Goal: Task Accomplishment & Management: Manage account settings

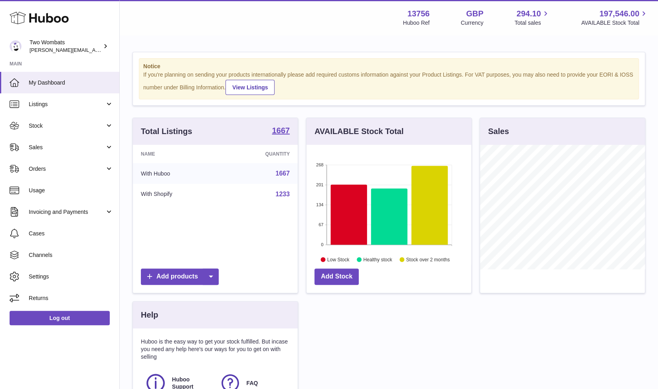
scroll to position [125, 165]
click at [114, 169] on link "Orders" at bounding box center [59, 169] width 119 height 22
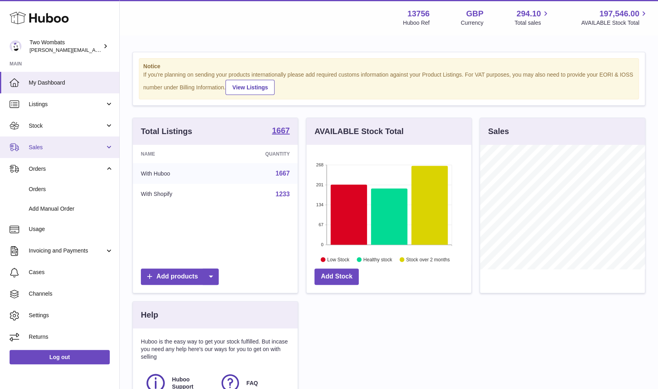
click at [113, 148] on link "Sales" at bounding box center [59, 148] width 119 height 22
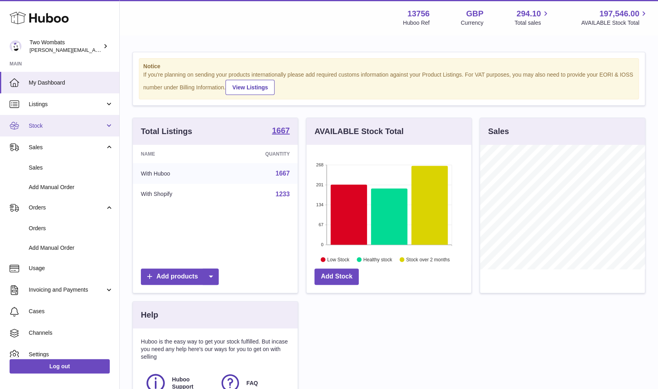
click at [109, 130] on link "Stock" at bounding box center [59, 126] width 119 height 22
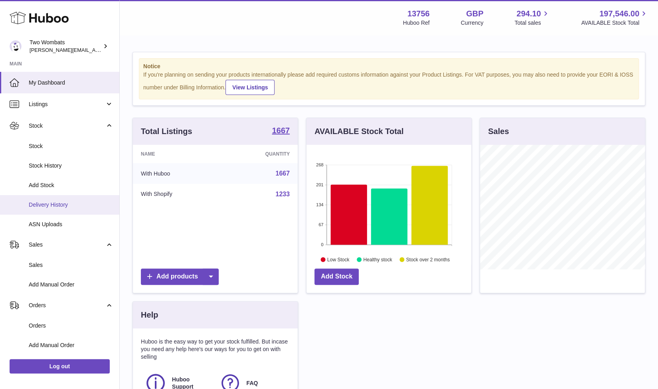
click at [58, 211] on link "Delivery History" at bounding box center [59, 205] width 119 height 20
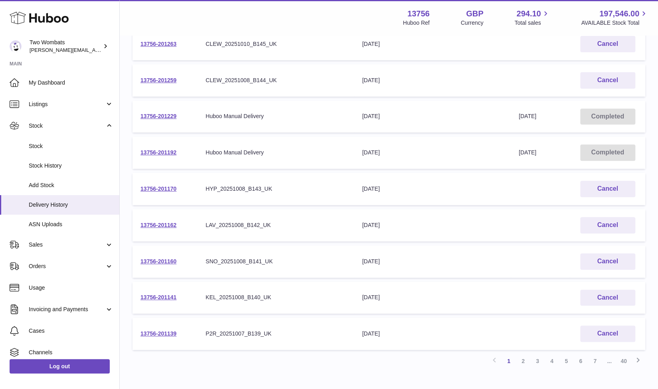
scroll to position [202, 0]
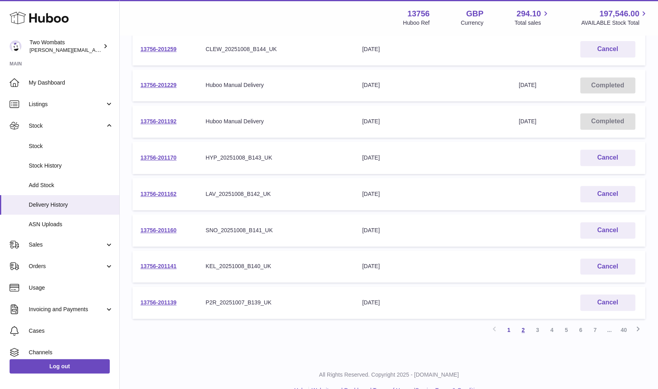
click at [521, 328] on link "2" at bounding box center [523, 330] width 14 height 14
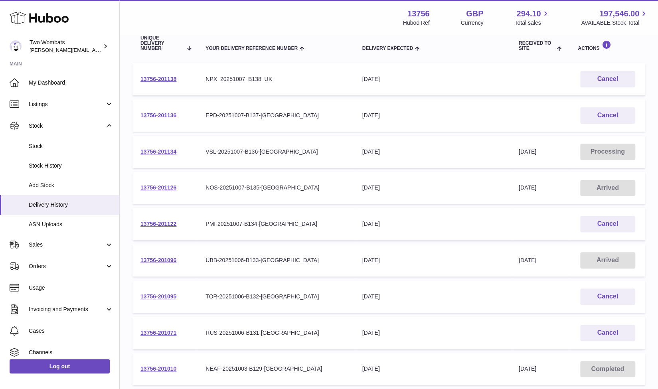
scroll to position [100, 0]
